Goal: Contribute content

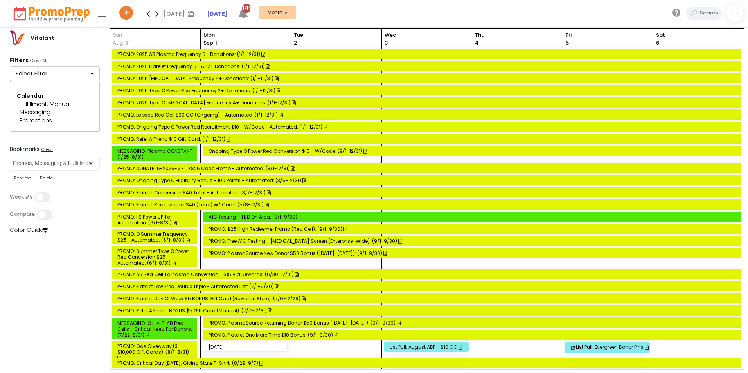
select select "197"
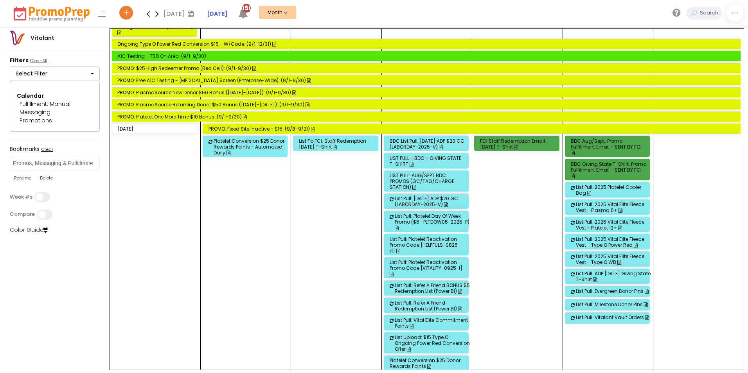
click at [150, 14] on icon at bounding box center [148, 14] width 9 height 16
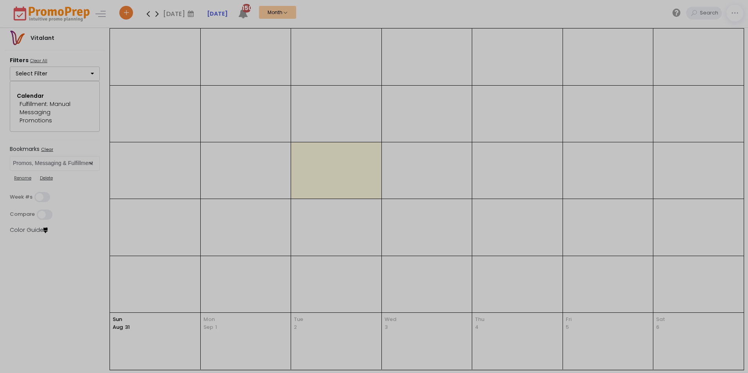
scroll to position [0, 0]
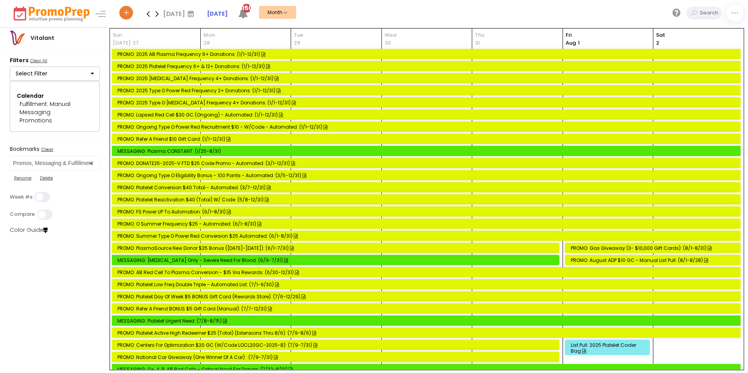
click at [168, 226] on div "PROMO: O Summer Frequency $25 - Automated: (6/1-8/31)" at bounding box center [427, 224] width 620 height 6
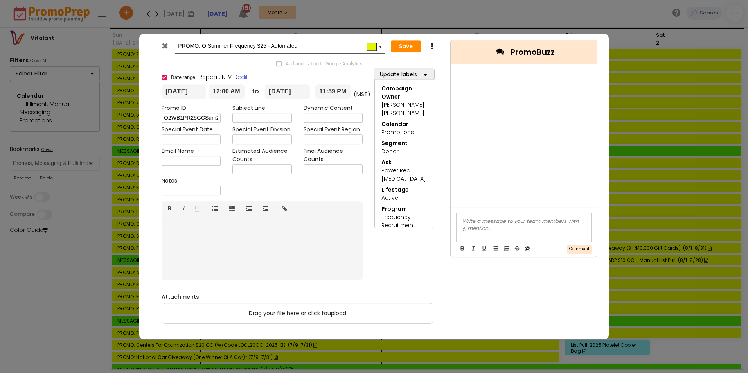
click at [167, 48] on icon at bounding box center [165, 46] width 6 height 8
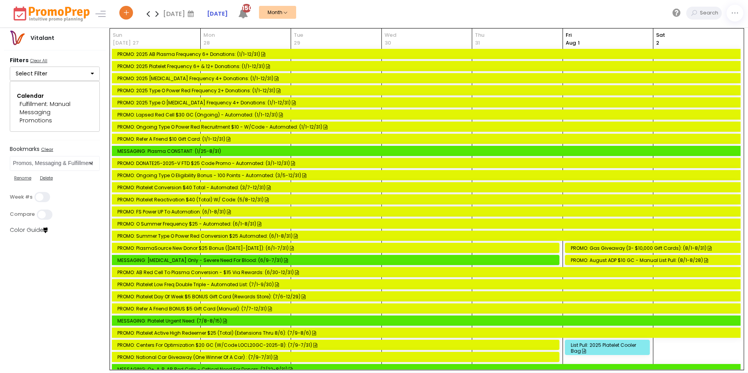
click at [158, 13] on icon at bounding box center [157, 14] width 9 height 16
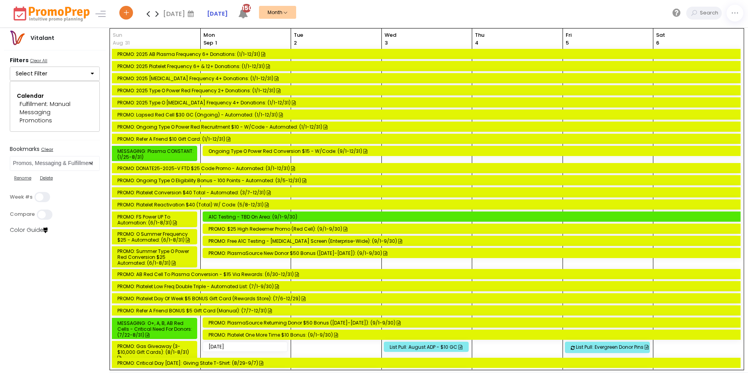
click at [260, 335] on div "PROMO: Platelet One More Time $10 Bonus: (9/1-9/30)" at bounding box center [472, 335] width 529 height 6
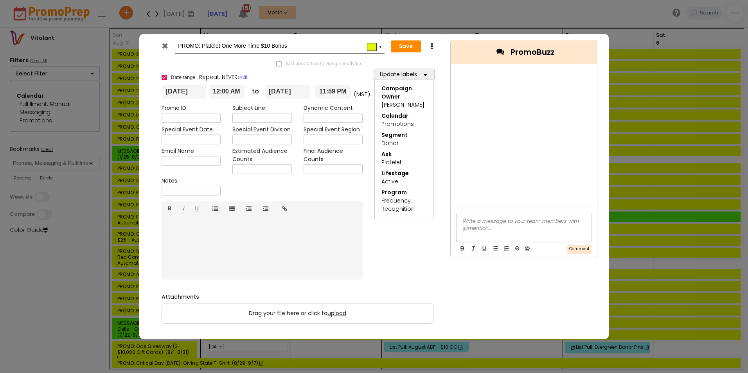
click at [167, 46] on icon at bounding box center [165, 46] width 6 height 8
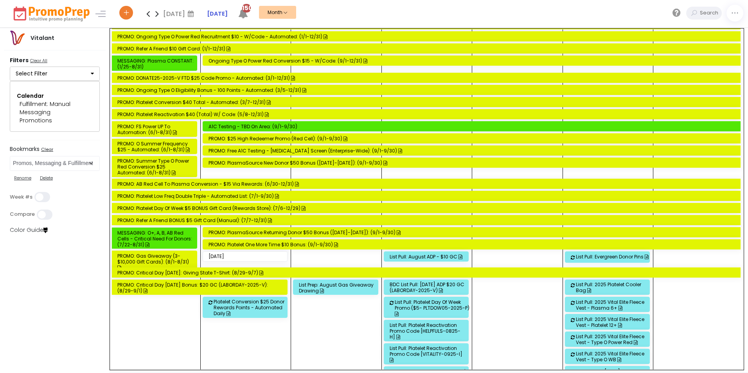
scroll to position [78, 0]
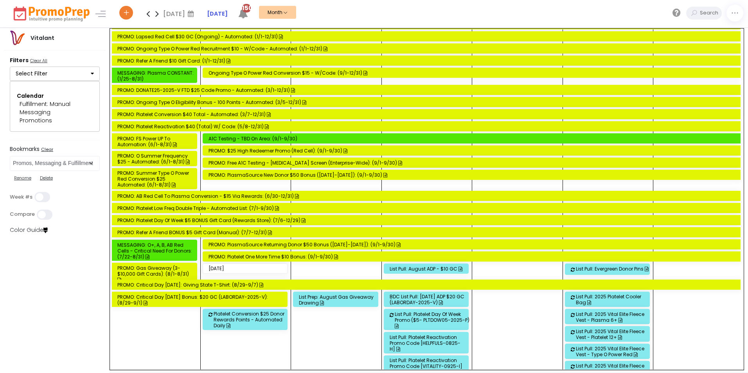
click at [253, 74] on div "Ongoing Type O Power Red Conversion $15 - w/code: (9/1-12/31)" at bounding box center [472, 73] width 529 height 6
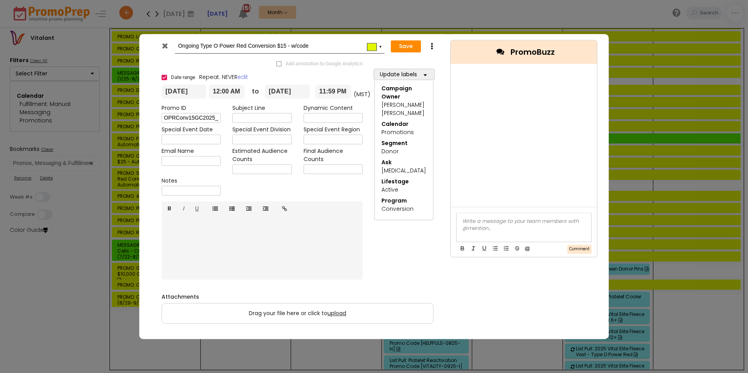
click at [165, 43] on icon at bounding box center [165, 46] width 6 height 8
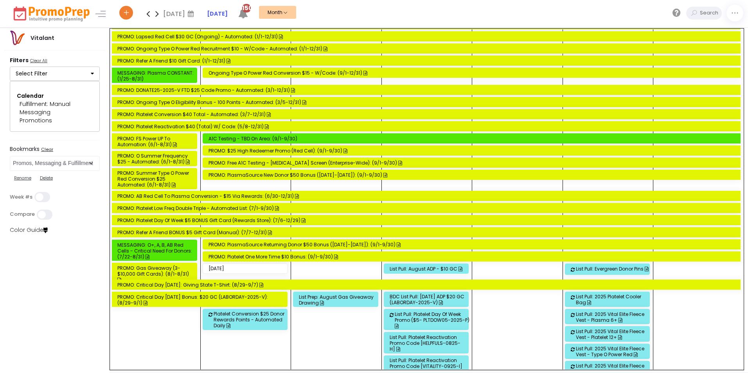
click at [242, 150] on div "PROMO: $25 High Redeemer Promo (Red Cell): (9/1-9/30)" at bounding box center [472, 151] width 529 height 6
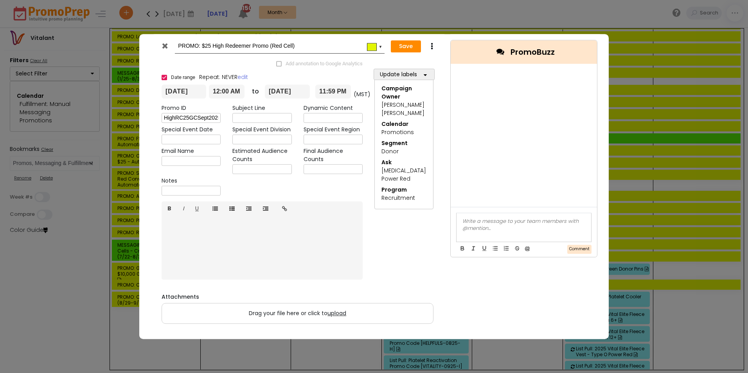
click at [166, 48] on icon at bounding box center [165, 46] width 6 height 8
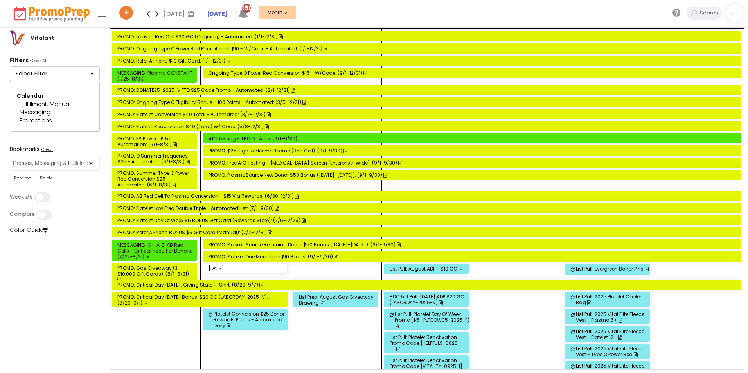
click at [255, 153] on div "PROMO: $25 High Redeemer Promo (Red Cell): (9/1-9/30)" at bounding box center [472, 151] width 529 height 6
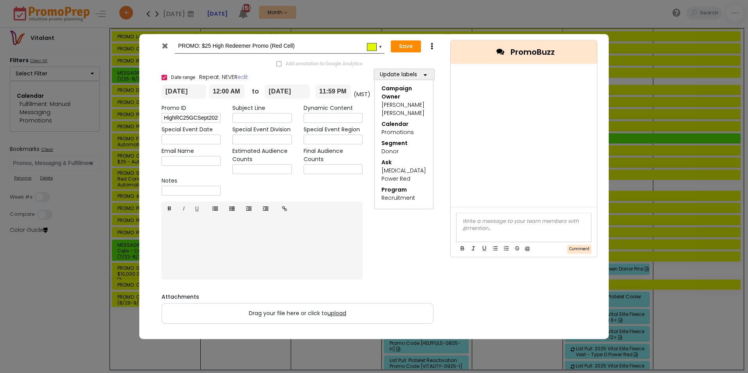
click at [164, 48] on icon at bounding box center [165, 46] width 6 height 8
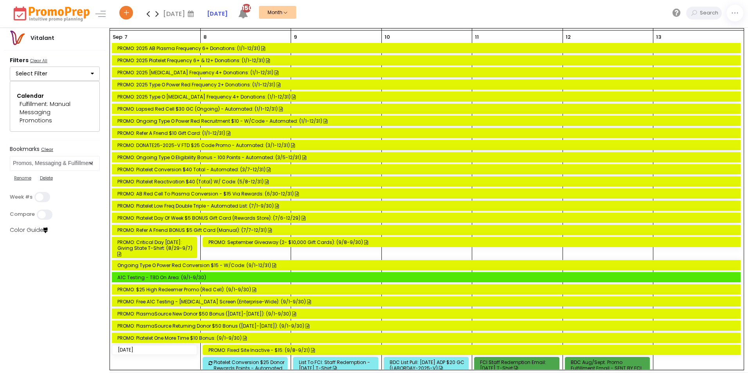
scroll to position [469, 0]
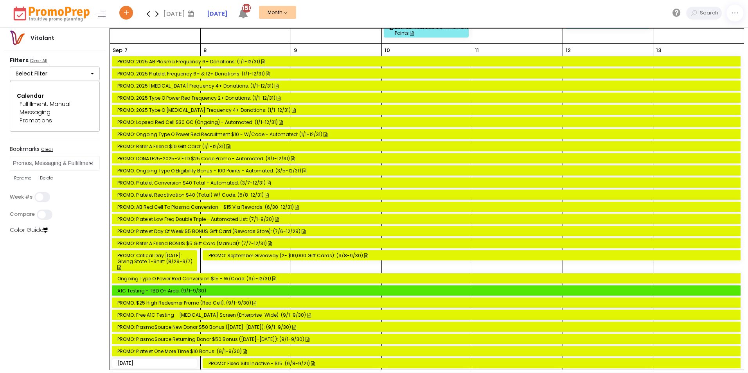
click at [159, 10] on icon at bounding box center [157, 14] width 9 height 16
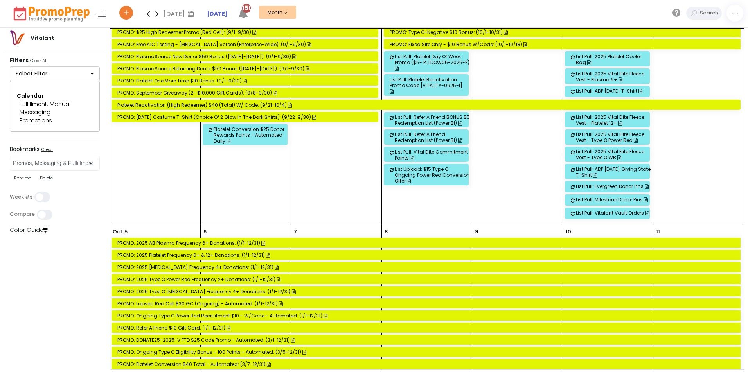
scroll to position [274, 0]
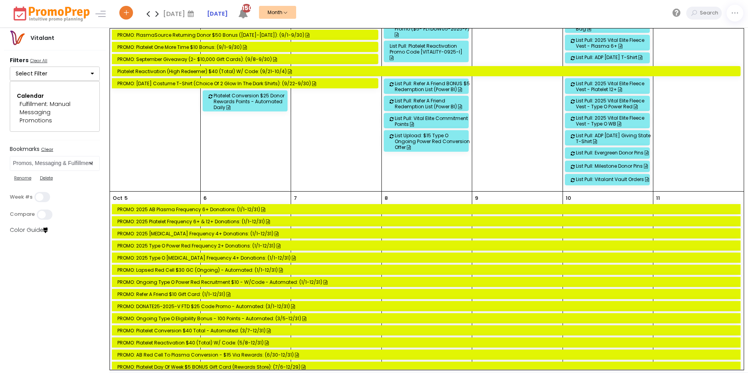
click at [148, 15] on icon at bounding box center [148, 14] width 9 height 16
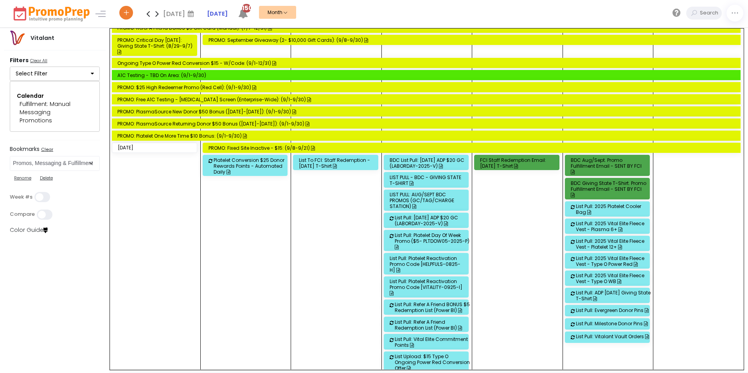
scroll to position [704, 0]
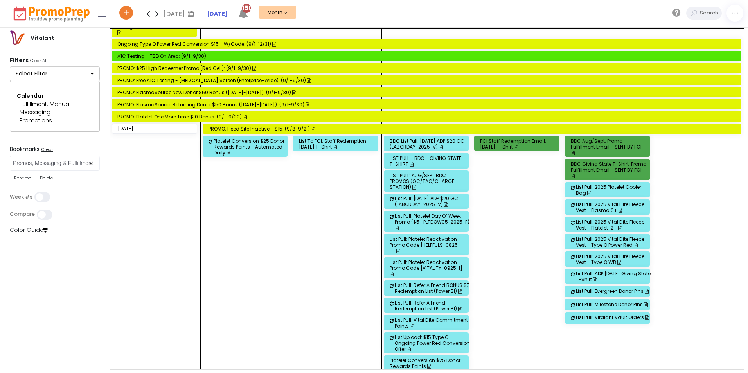
click at [238, 150] on div "Platelet Conversion $25 Donor Rewards Points - Automated Daily" at bounding box center [252, 147] width 76 height 18
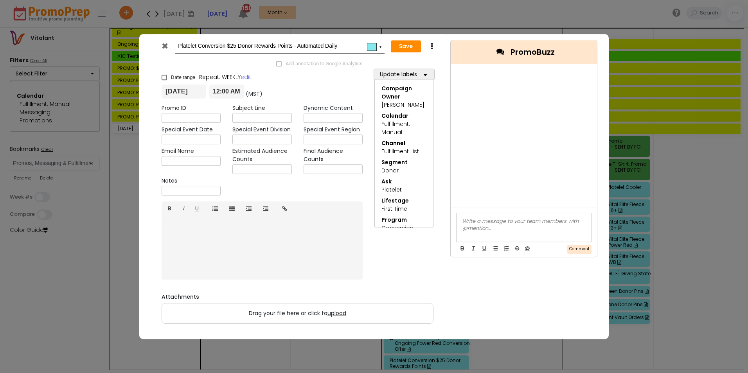
drag, startPoint x: 166, startPoint y: 45, endPoint x: 166, endPoint y: 53, distance: 8.6
click at [166, 45] on icon at bounding box center [165, 46] width 6 height 8
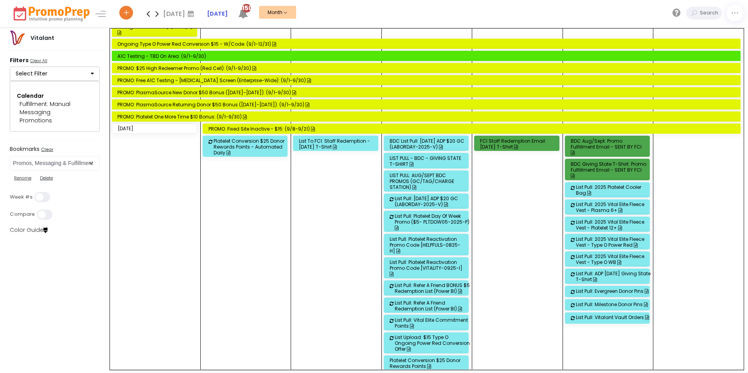
click at [437, 358] on div "Platelet Conversion $25 Donor Rewards Points" at bounding box center [428, 364] width 76 height 12
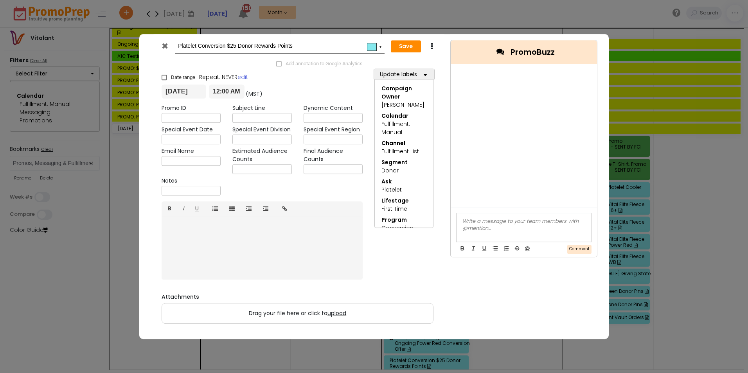
click at [165, 43] on icon at bounding box center [165, 46] width 6 height 8
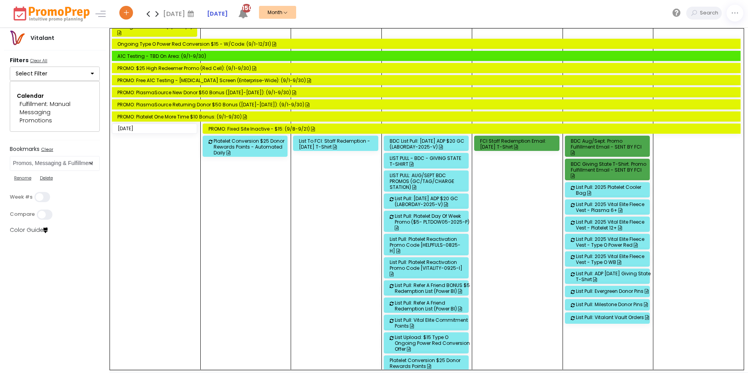
click at [254, 149] on div "Platelet Conversion $25 Donor Rewards Points - Automated Daily" at bounding box center [252, 147] width 76 height 18
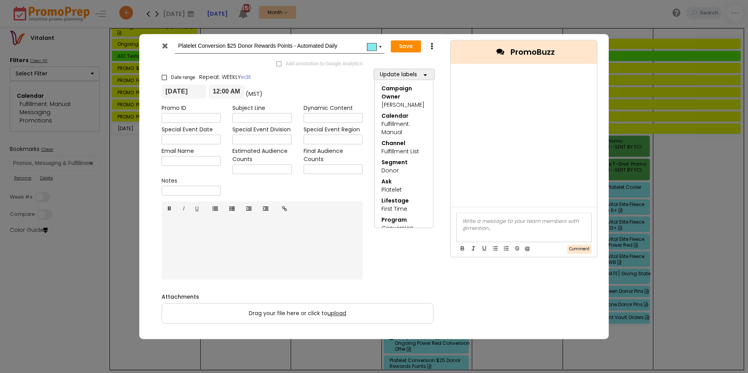
drag, startPoint x: 163, startPoint y: 47, endPoint x: 172, endPoint y: 76, distance: 30.6
click at [163, 47] on icon at bounding box center [165, 46] width 6 height 8
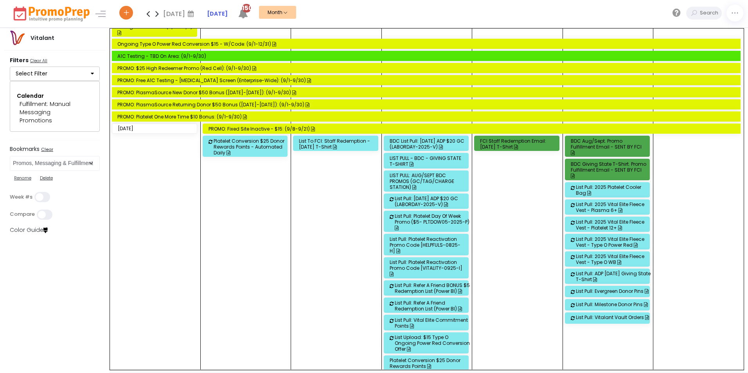
click at [430, 358] on div "Platelet Conversion $25 Donor Rewards Points" at bounding box center [428, 364] width 76 height 12
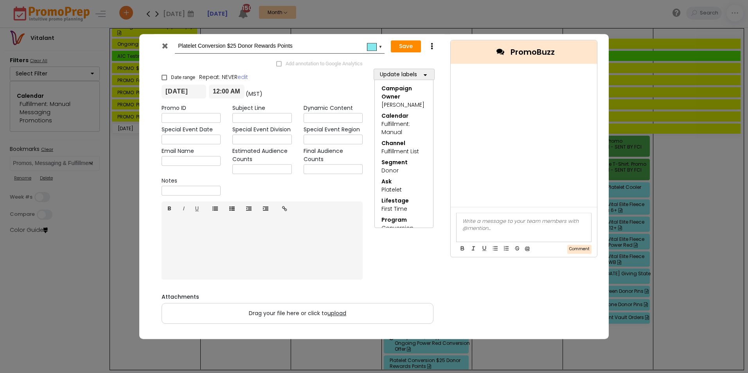
click at [496, 222] on div at bounding box center [523, 221] width 123 height 7
click at [485, 232] on li "[PERSON_NAME]" at bounding box center [495, 231] width 42 height 11
click at [463, 220] on span "[PERSON_NAME]" at bounding box center [485, 220] width 46 height 7
click at [579, 250] on button "Comment" at bounding box center [579, 249] width 24 height 9
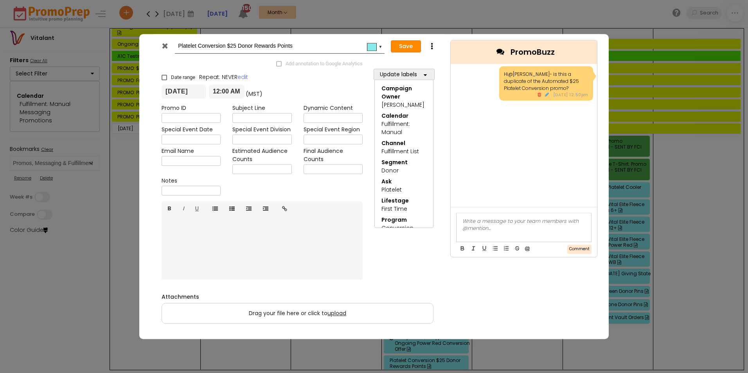
click at [411, 46] on button "Save" at bounding box center [406, 46] width 30 height 13
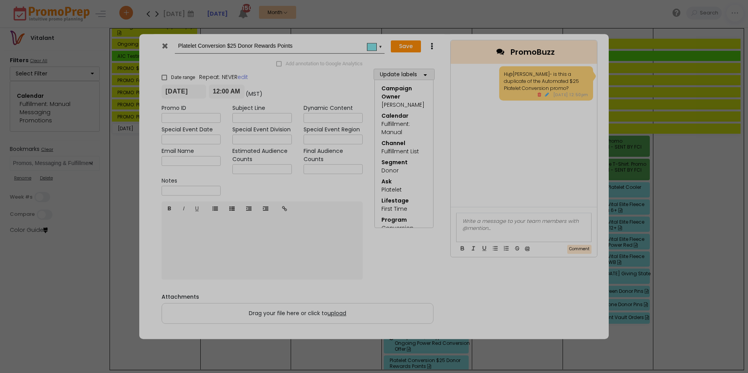
type input "[DATE]"
type input "00:00"
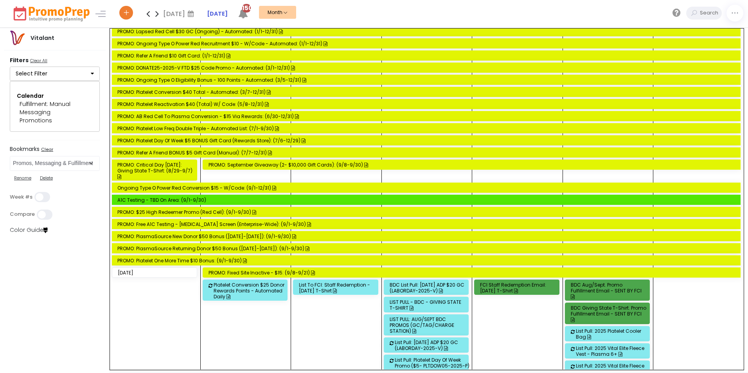
scroll to position [548, 0]
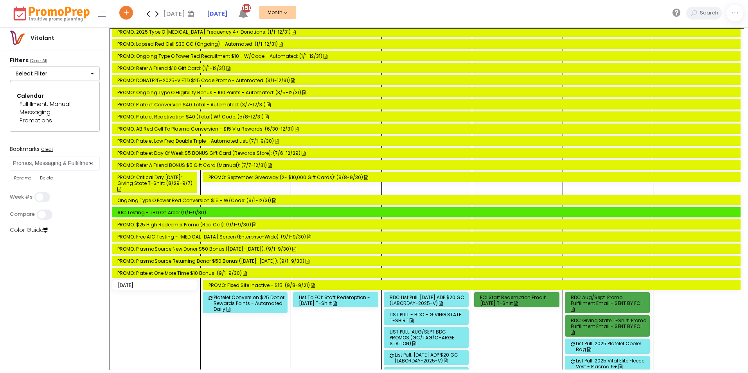
click at [249, 87] on span "Dec" at bounding box center [244, 88] width 22 height 21
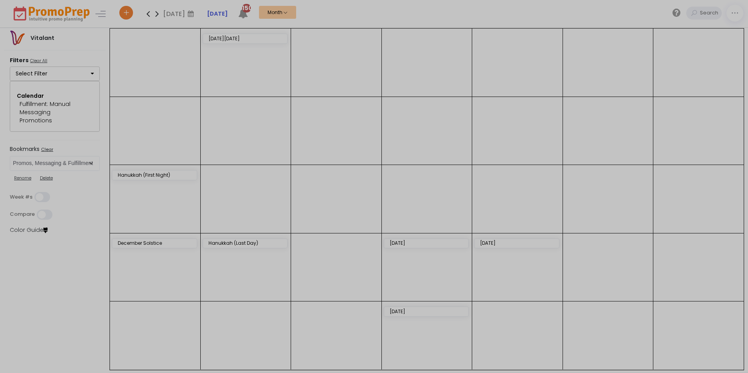
scroll to position [0, 0]
